Goal: Transaction & Acquisition: Obtain resource

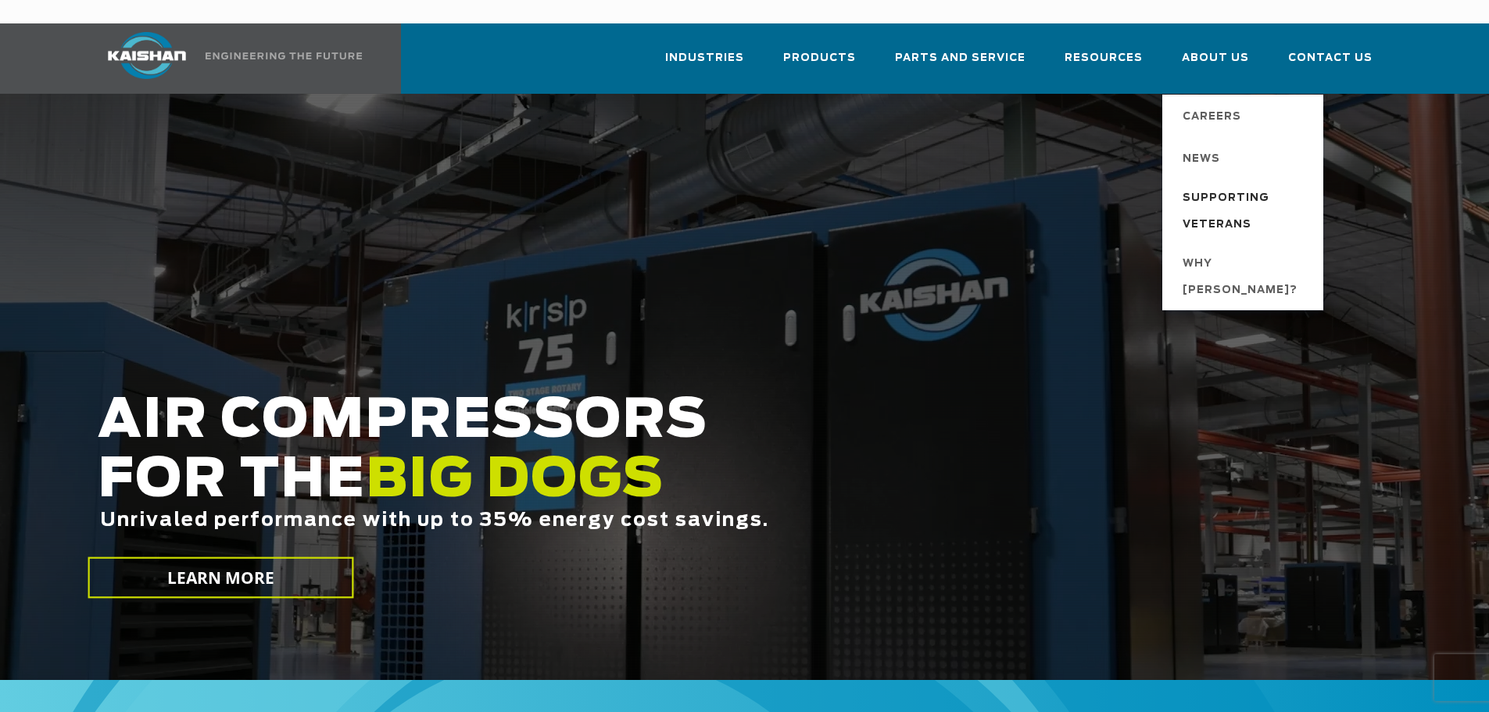
click at [1210, 185] on span "Supporting Veterans" at bounding box center [1245, 211] width 125 height 53
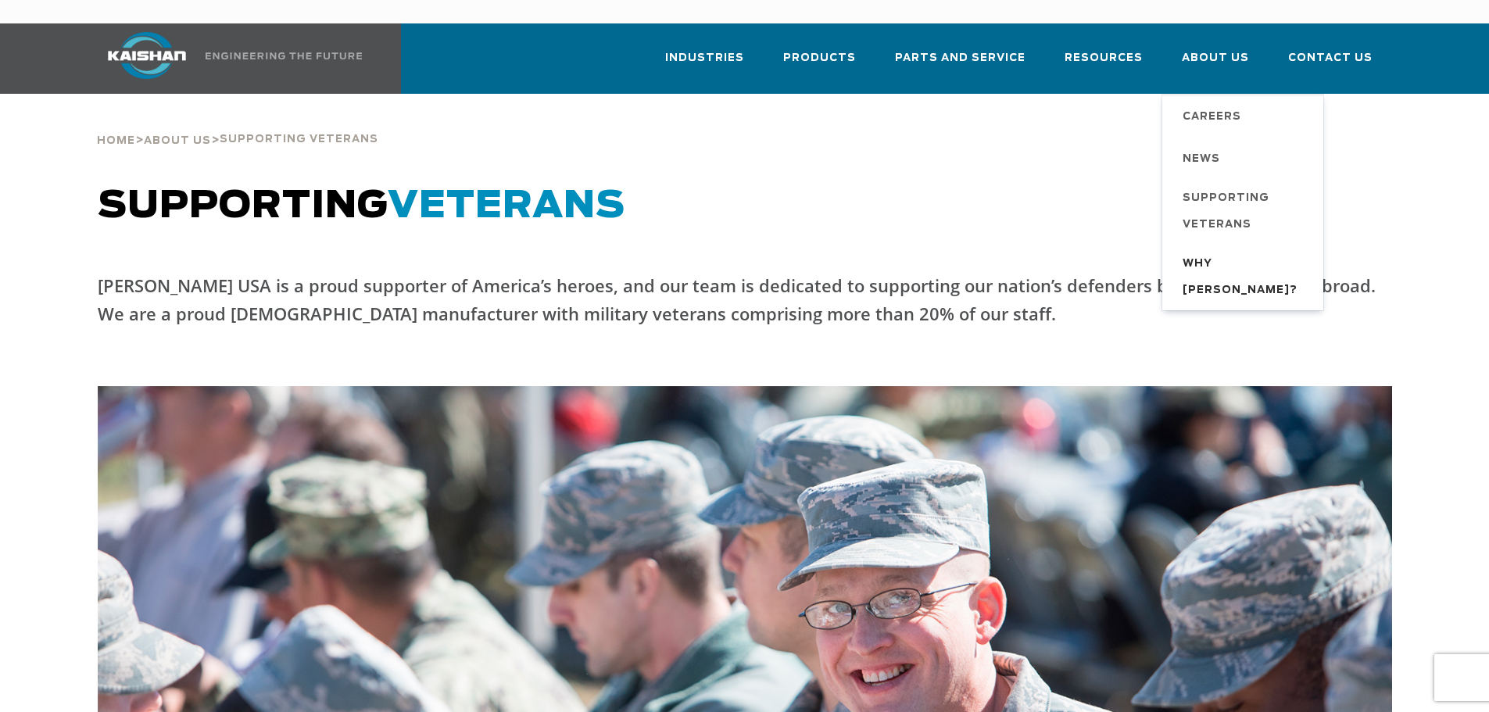
click at [1227, 251] on span "Why [PERSON_NAME]?" at bounding box center [1245, 277] width 125 height 53
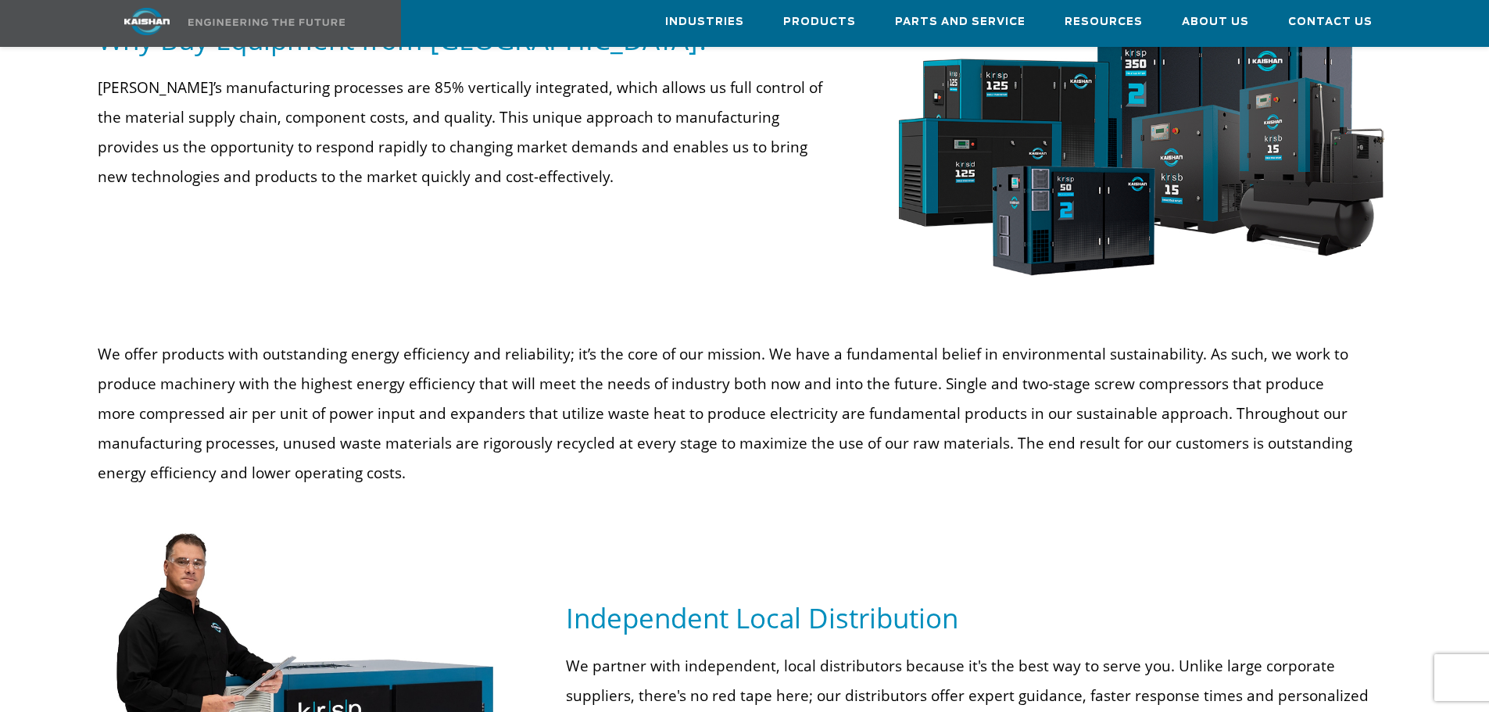
scroll to position [469, 0]
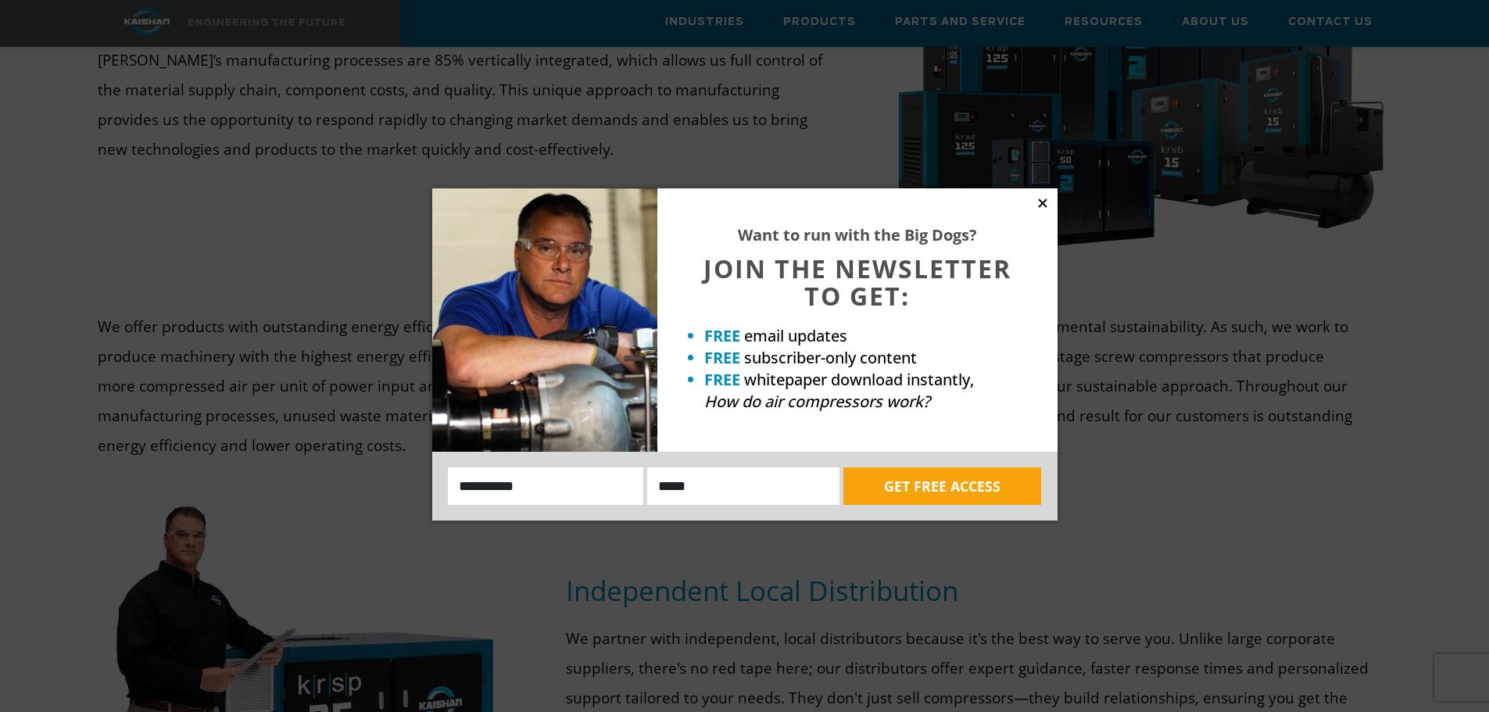
click at [1041, 208] on icon at bounding box center [1043, 203] width 14 height 14
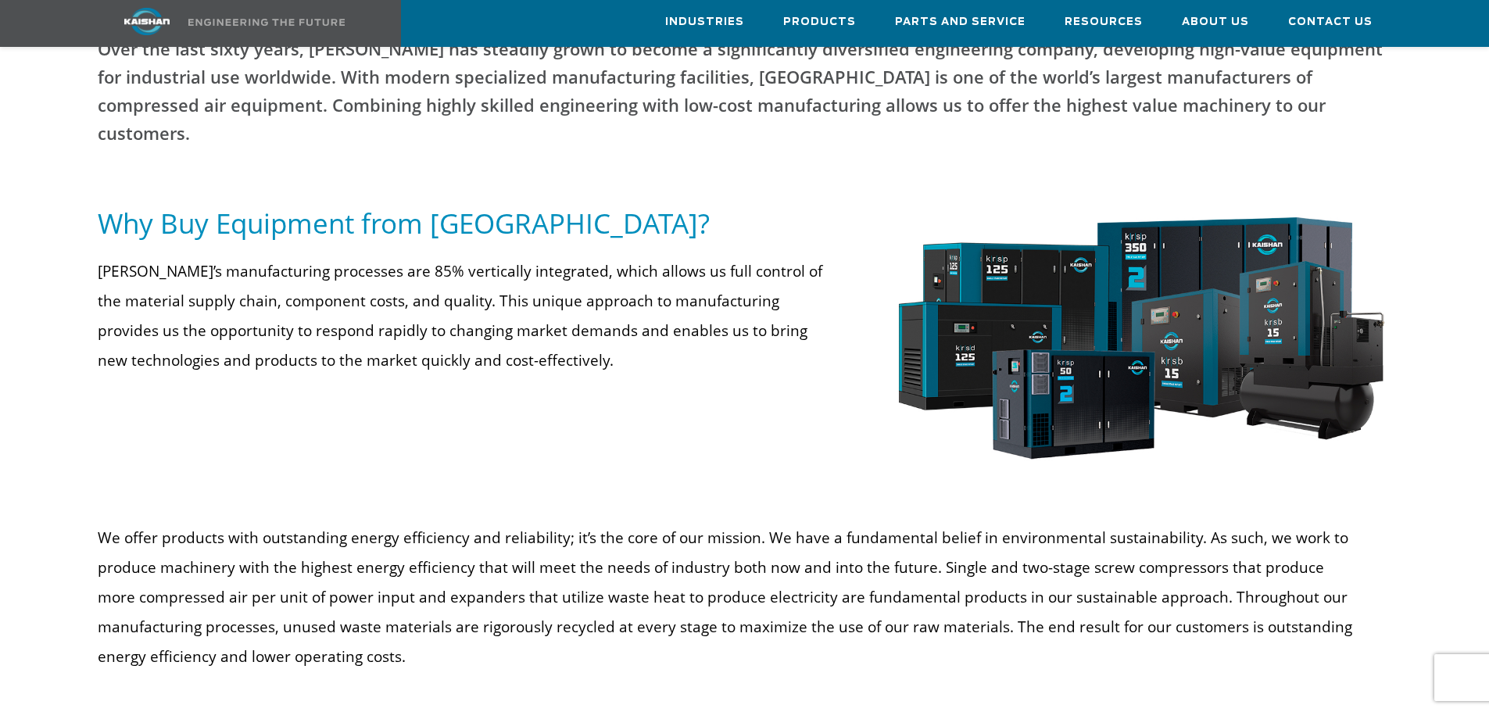
scroll to position [0, 0]
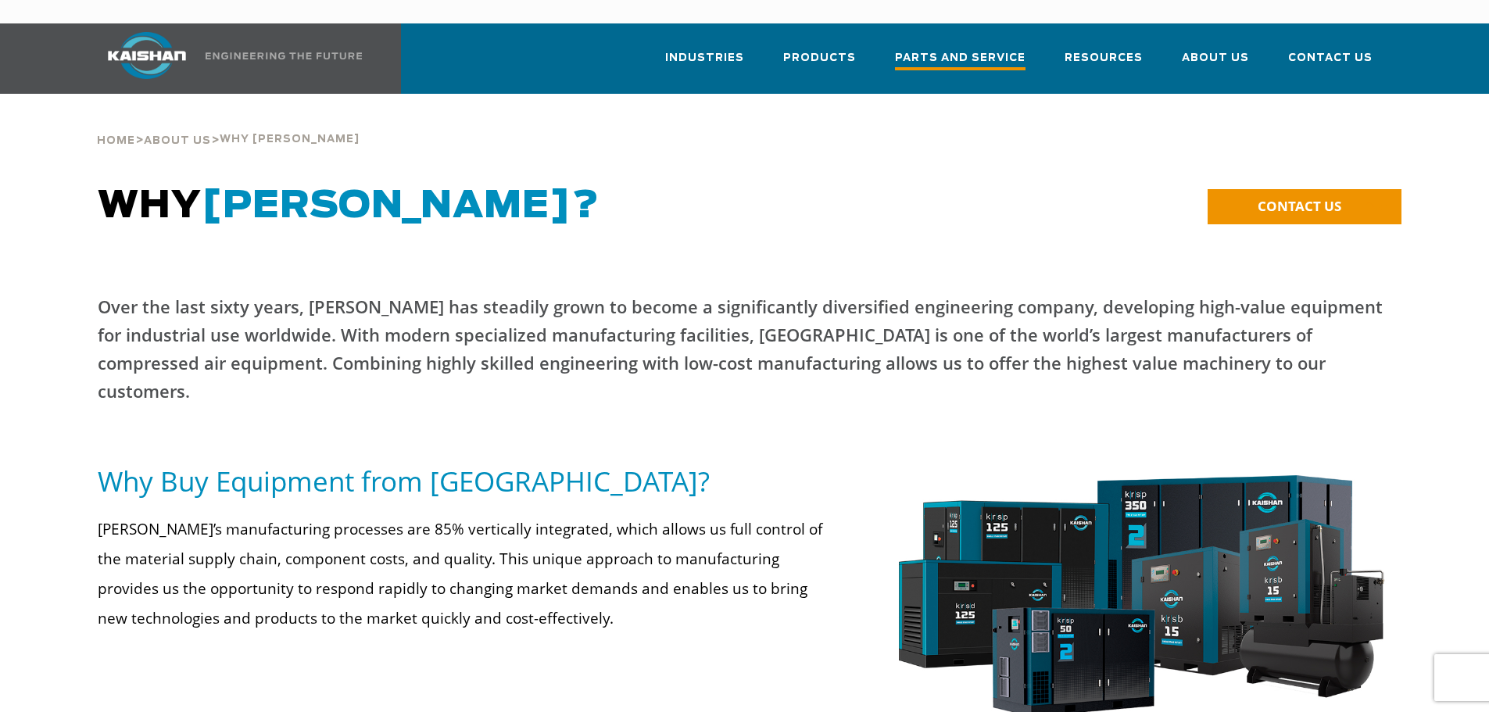
click at [1001, 49] on span "Parts and Service" at bounding box center [960, 59] width 131 height 21
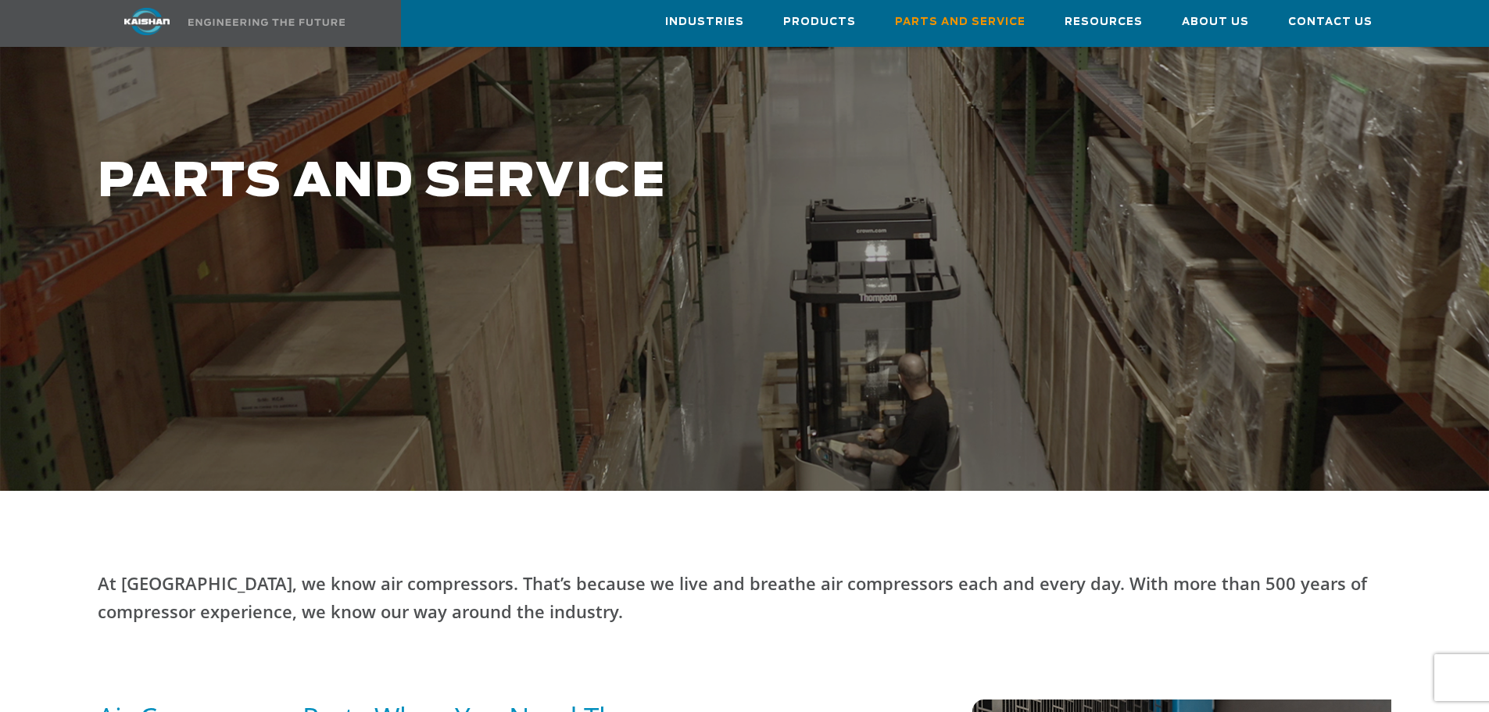
scroll to position [156, 0]
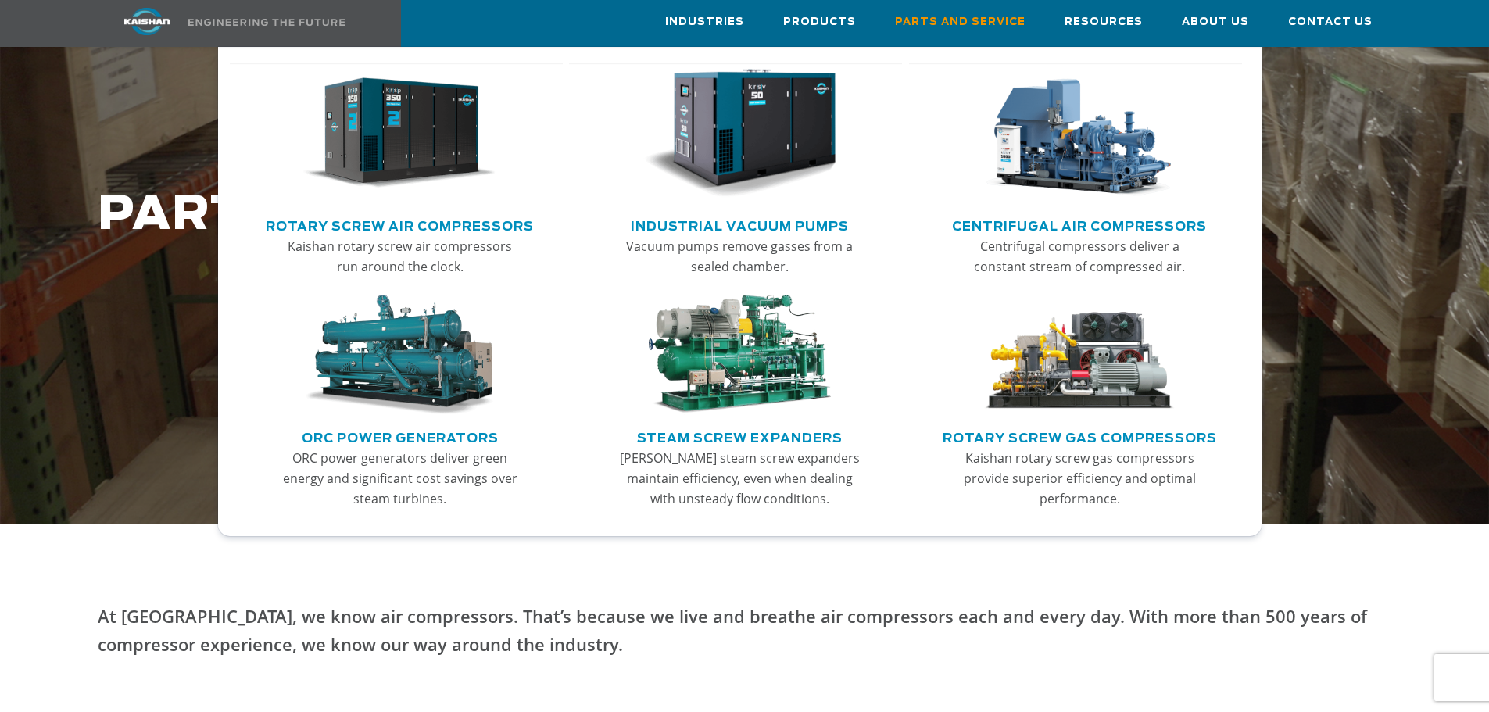
click at [455, 220] on link "Rotary Screw Air Compressors" at bounding box center [400, 224] width 268 height 23
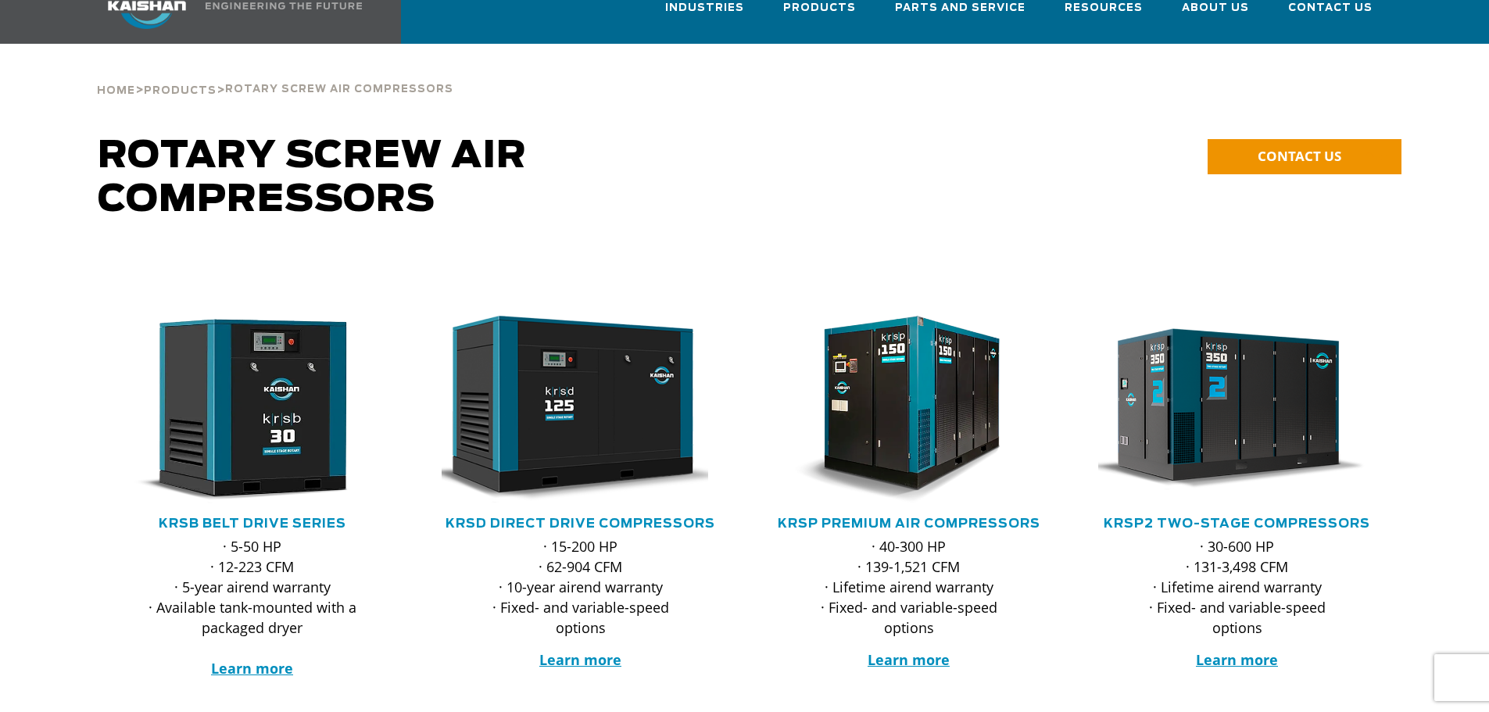
scroll to position [78, 0]
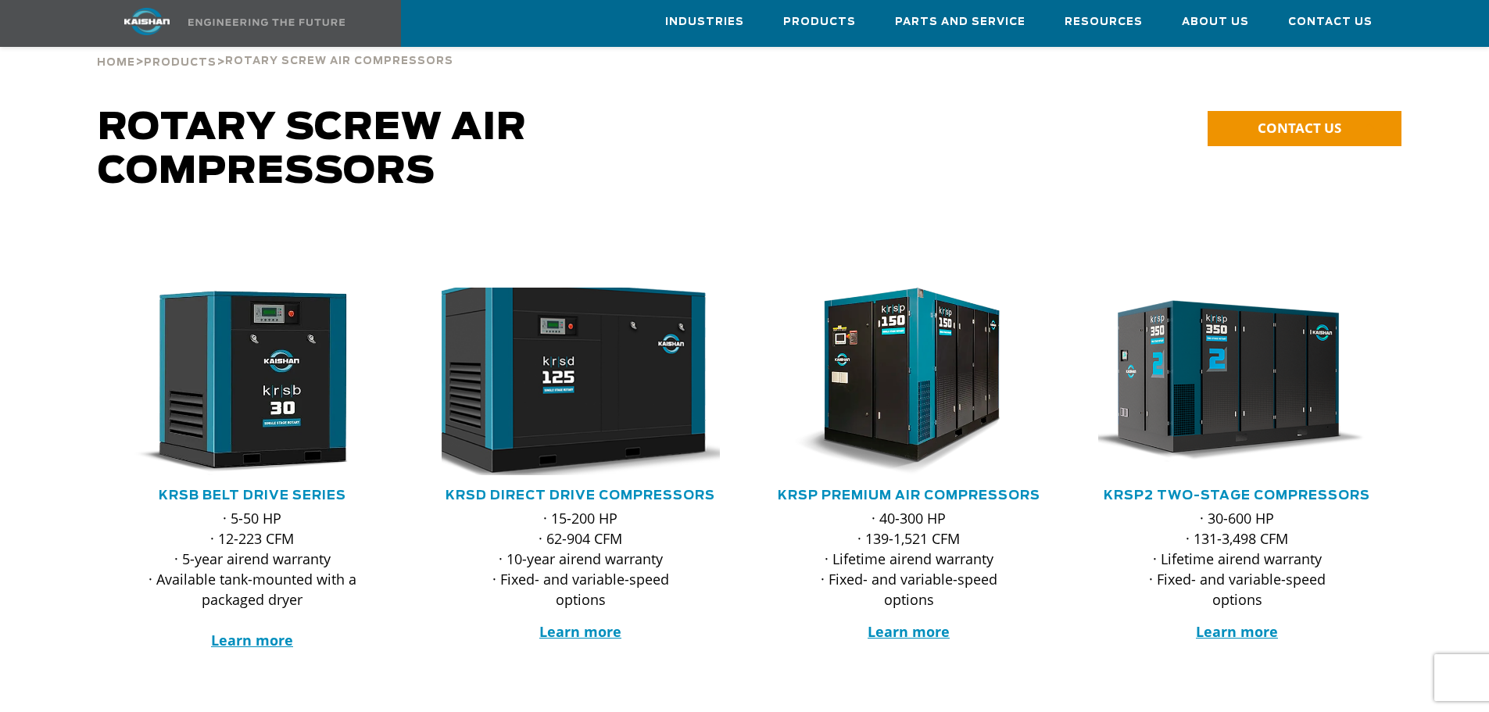
click at [587, 385] on img at bounding box center [569, 381] width 306 height 206
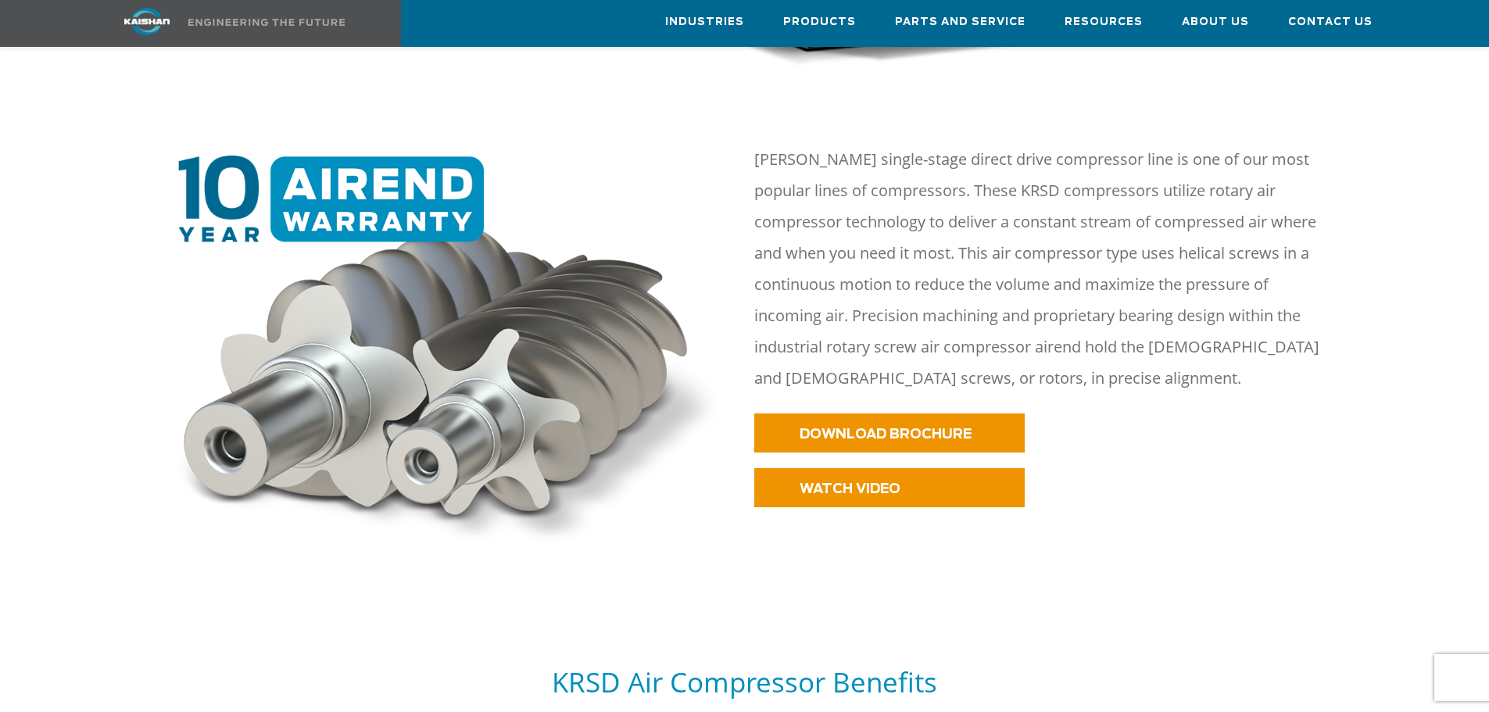
scroll to position [704, 0]
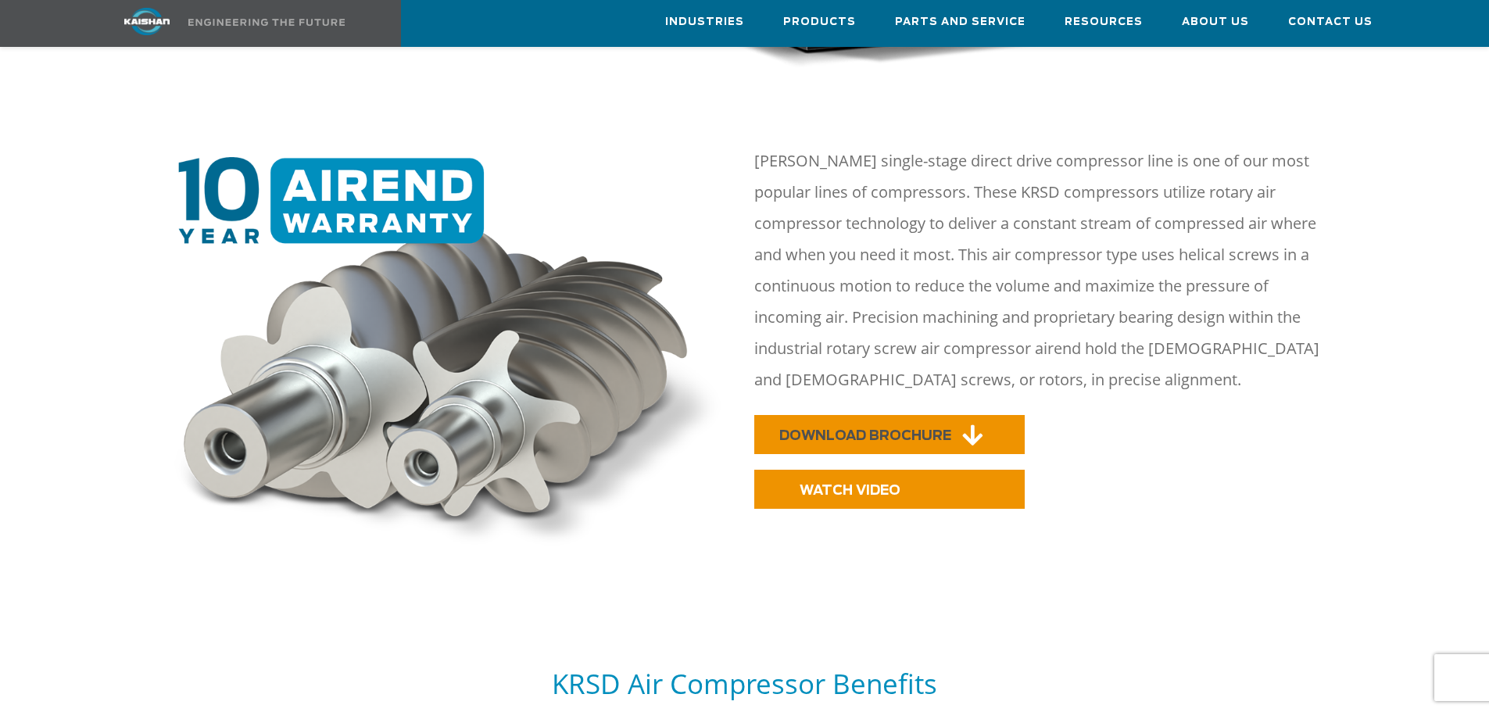
click at [863, 429] on span "DOWNLOAD BROCHURE" at bounding box center [865, 435] width 172 height 13
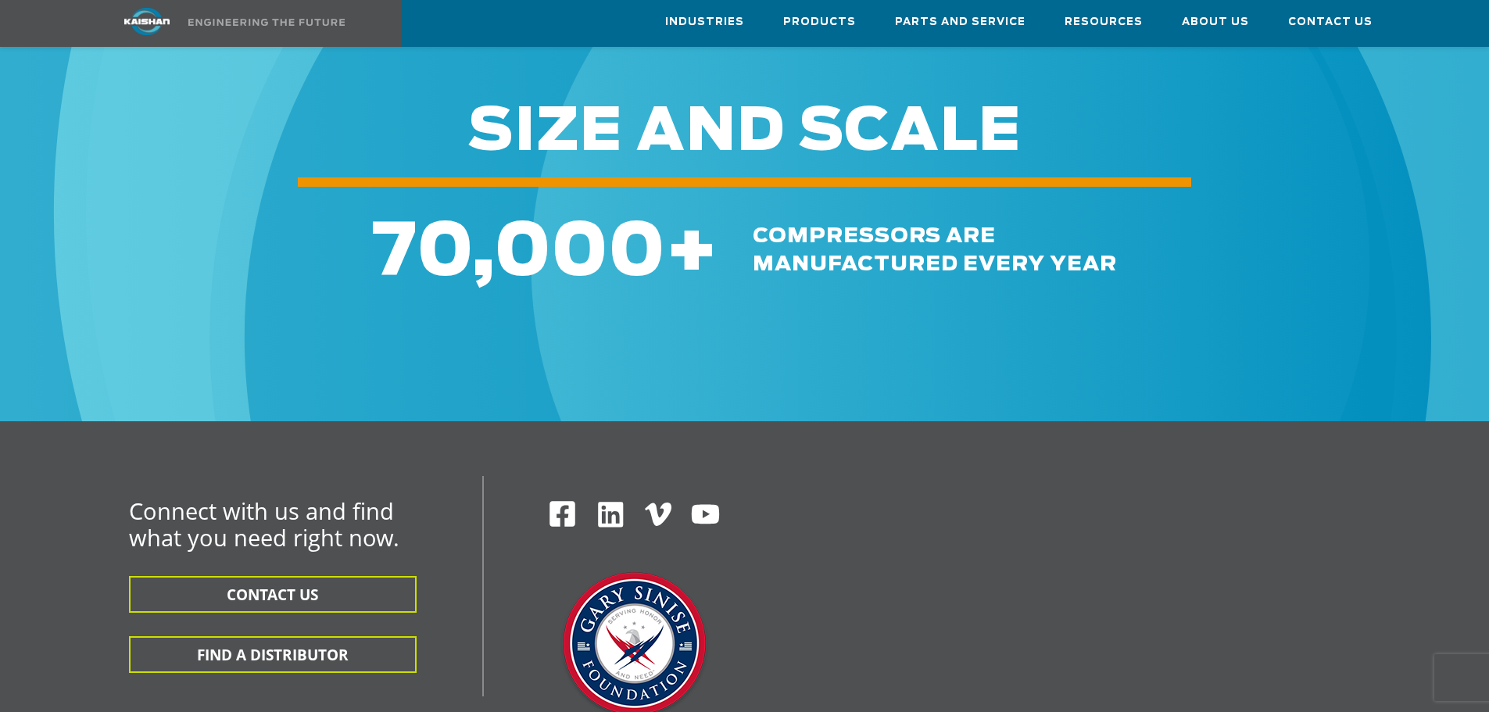
scroll to position [4769, 0]
